Goal: Information Seeking & Learning: Learn about a topic

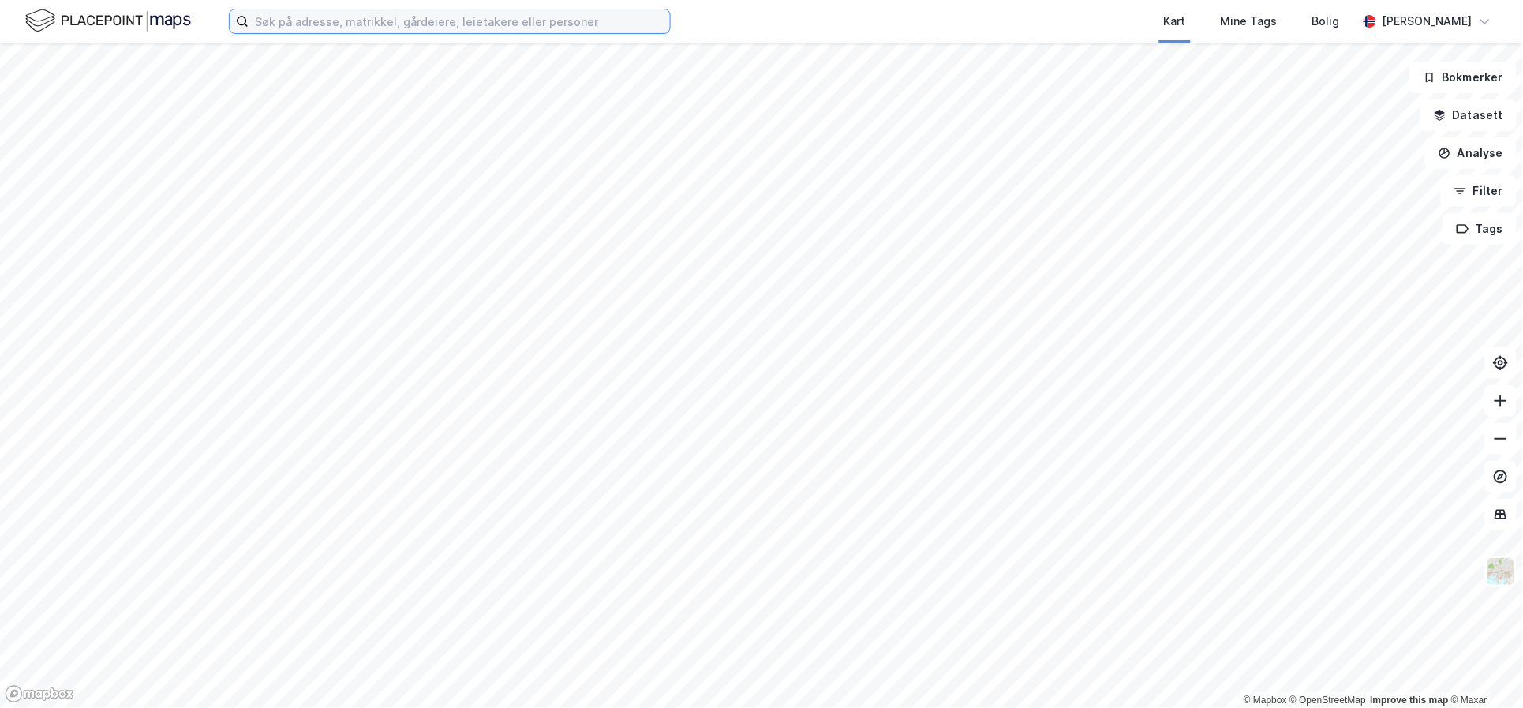
click at [303, 16] on input at bounding box center [459, 21] width 421 height 24
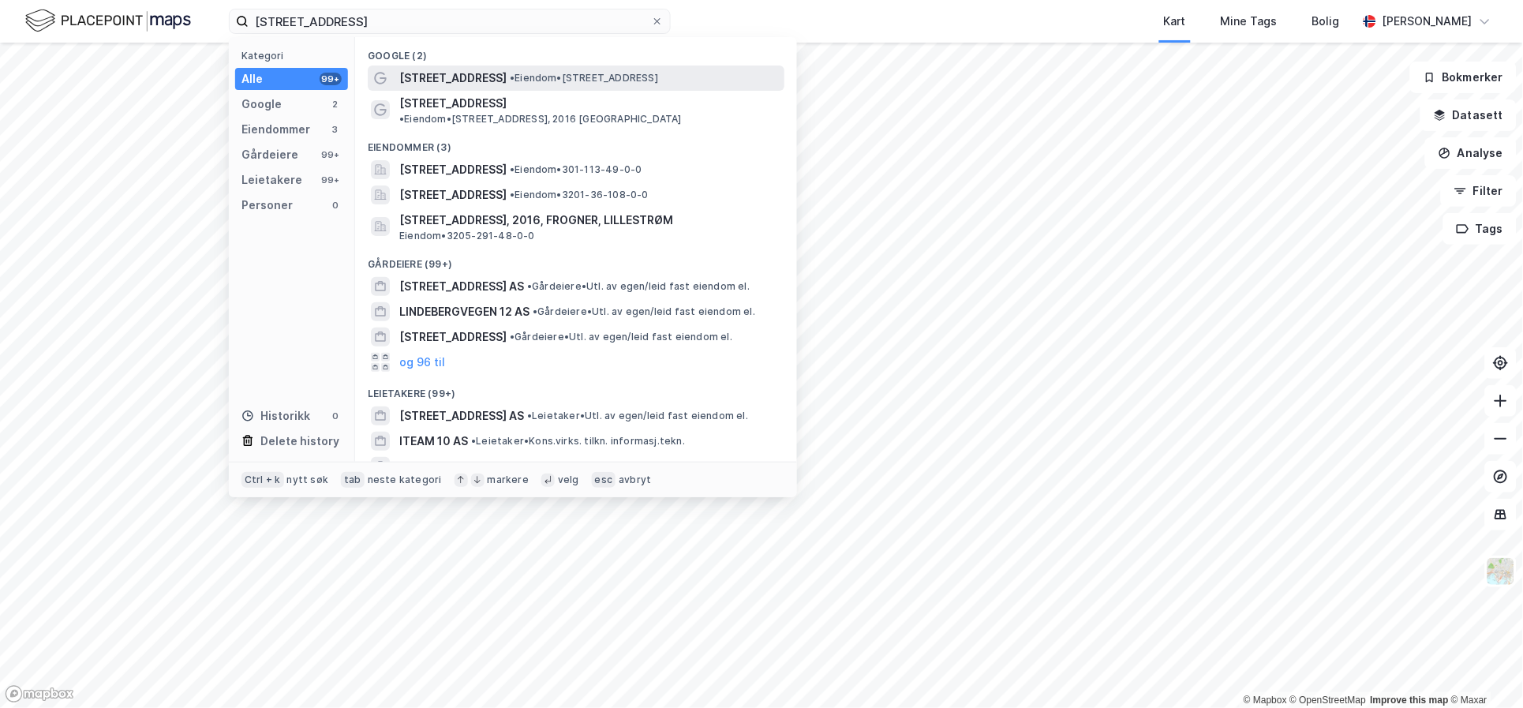
click at [522, 78] on span "• Eiendom • [STREET_ADDRESS]" at bounding box center [584, 78] width 148 height 13
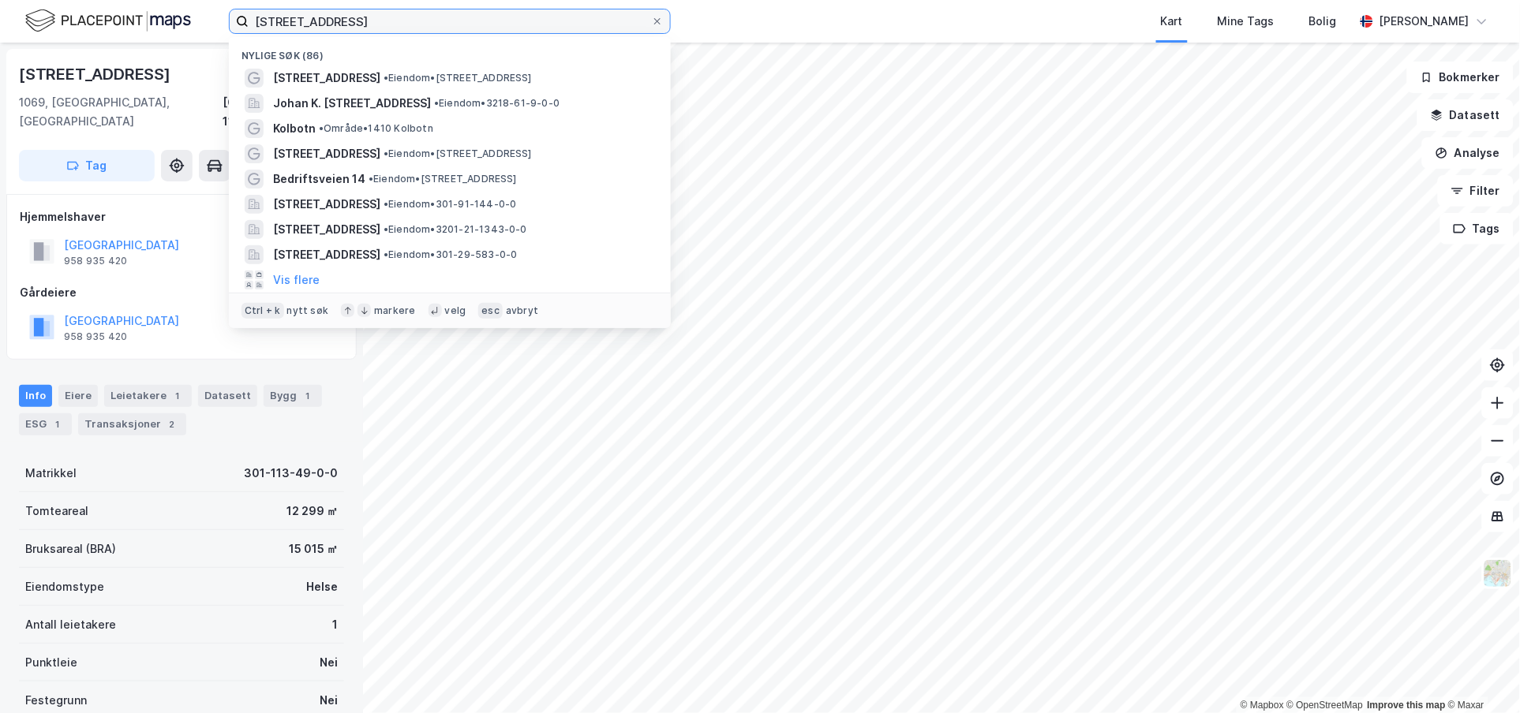
drag, startPoint x: 362, startPoint y: 21, endPoint x: 136, endPoint y: 19, distance: 226.5
click at [140, 21] on div "[STREET_ADDRESS] Nylige søk (86) [STREET_ADDRESS] • Eiendom • [STREET_ADDRESS] …" at bounding box center [760, 21] width 1520 height 43
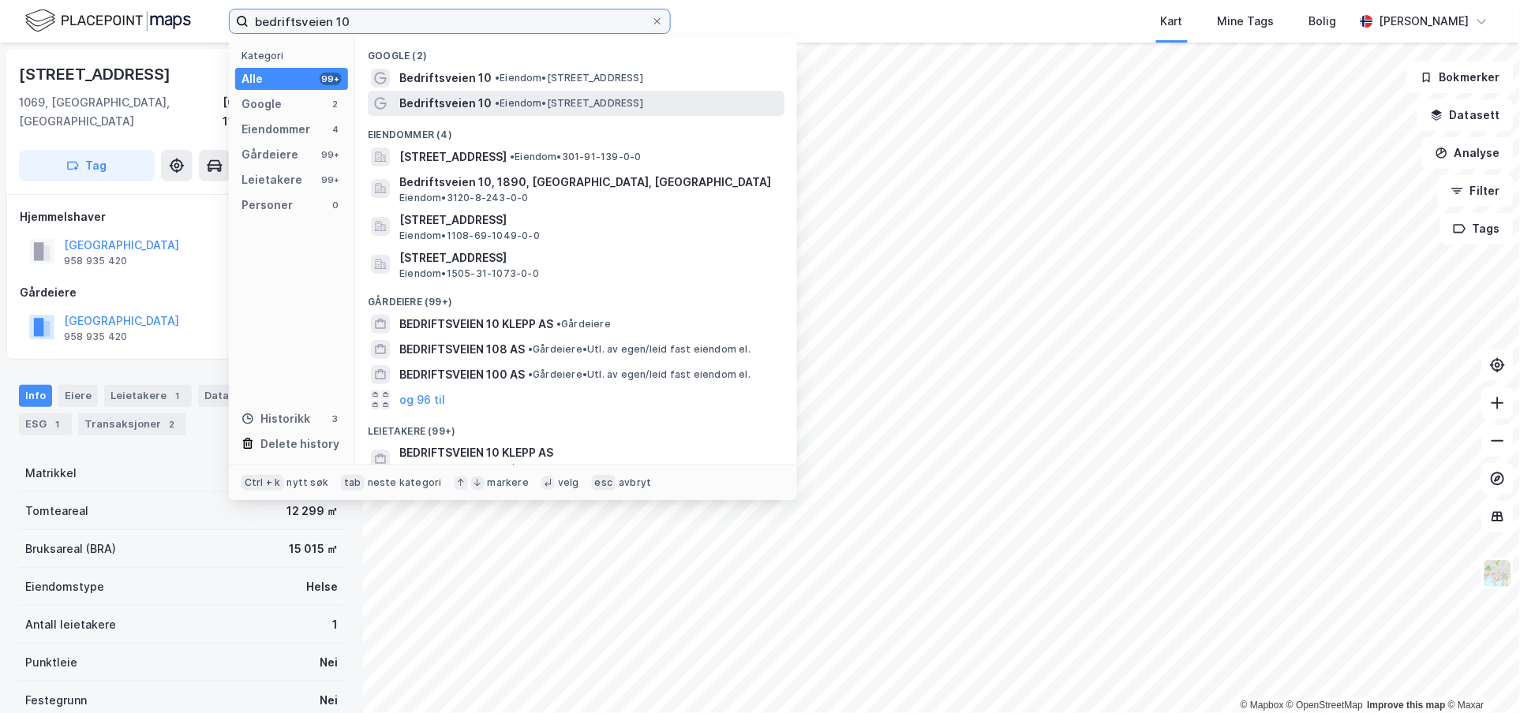
type input "bedriftsveien 10"
click at [571, 101] on span "• Eiendom • [STREET_ADDRESS]" at bounding box center [569, 103] width 148 height 13
